Goal: Task Accomplishment & Management: Use online tool/utility

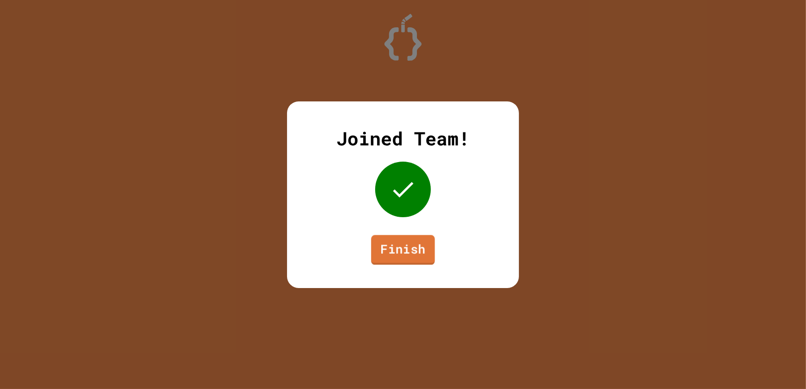
click at [417, 249] on link "Finish" at bounding box center [403, 250] width 64 height 30
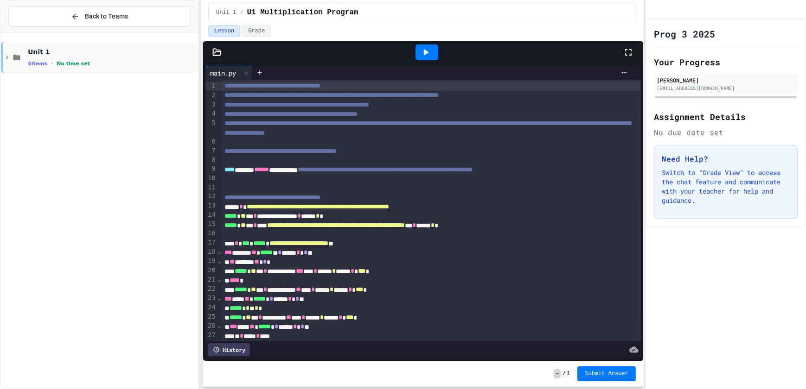
click at [37, 44] on div "Unit 1 4 items • No time set" at bounding box center [99, 58] width 197 height 32
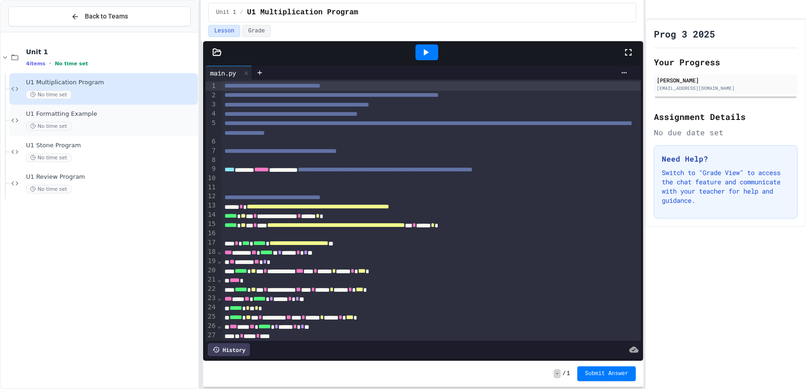
click at [67, 114] on span "U1 Formatting Example" at bounding box center [111, 114] width 170 height 8
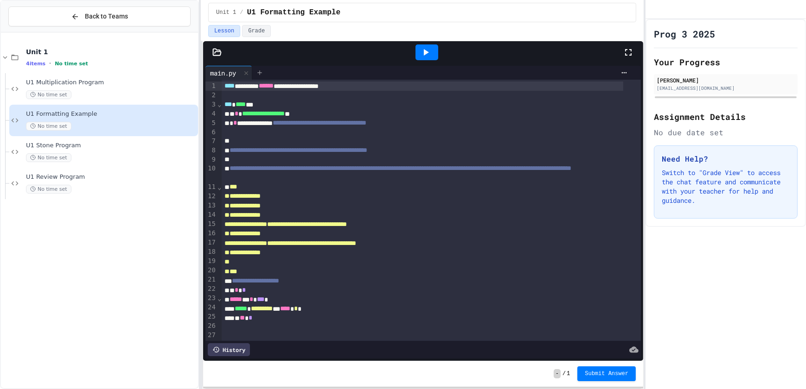
click at [260, 73] on icon at bounding box center [259, 72] width 7 height 7
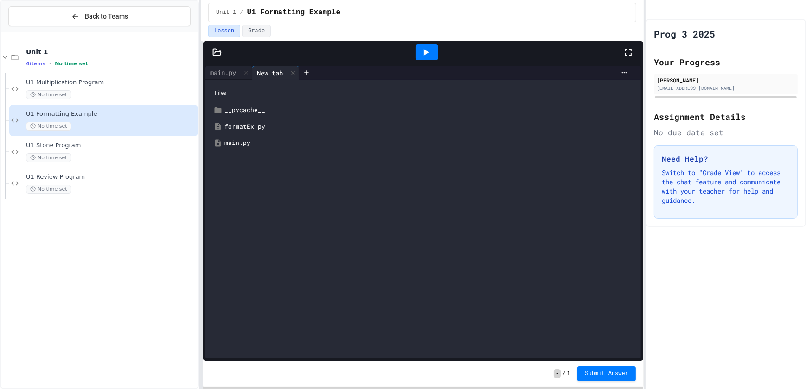
click at [247, 124] on div "formatEx.py" at bounding box center [429, 126] width 411 height 9
